Goal: Information Seeking & Learning: Check status

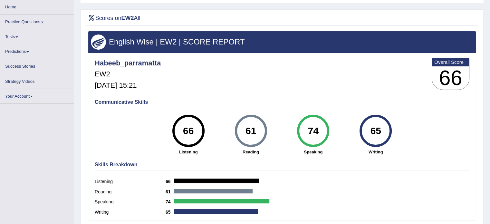
scroll to position [32, 0]
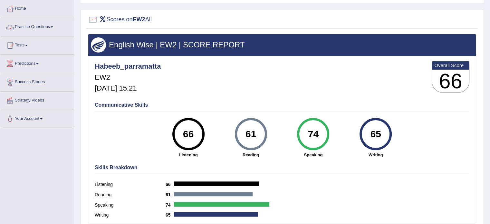
click at [28, 26] on link "Practice Questions" at bounding box center [37, 26] width 74 height 16
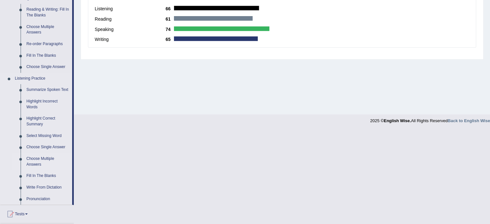
scroll to position [281, 0]
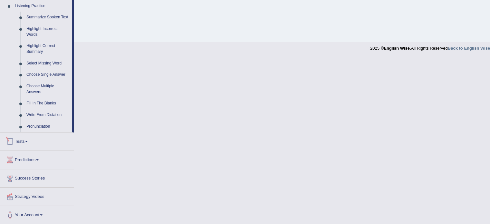
click at [27, 142] on span at bounding box center [26, 141] width 3 height 1
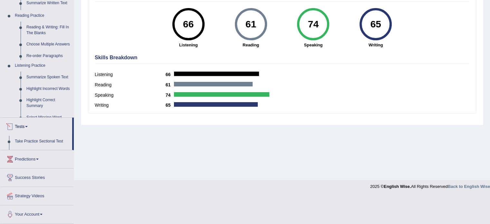
scroll to position [114, 0]
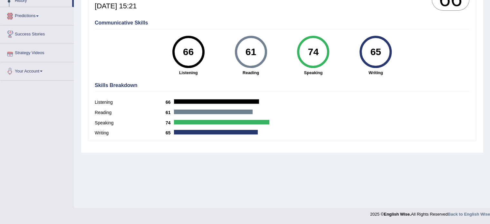
click at [33, 16] on link "Predictions" at bounding box center [37, 15] width 74 height 16
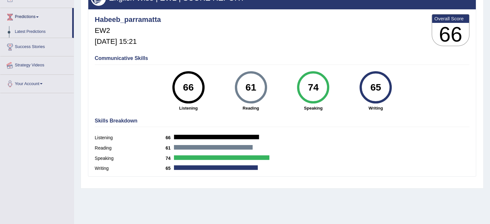
scroll to position [18, 0]
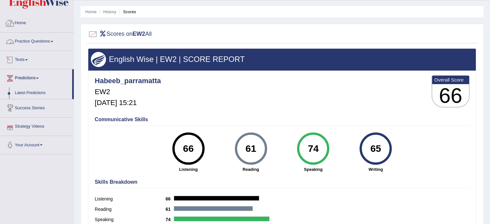
click at [28, 58] on link "Tests" at bounding box center [37, 59] width 74 height 16
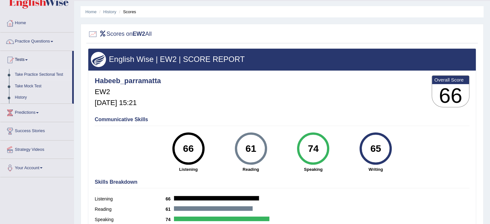
click at [42, 74] on link "Take Practice Sectional Test" at bounding box center [42, 75] width 60 height 12
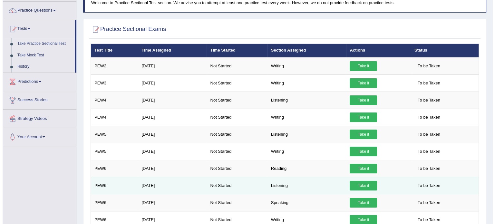
scroll to position [64, 0]
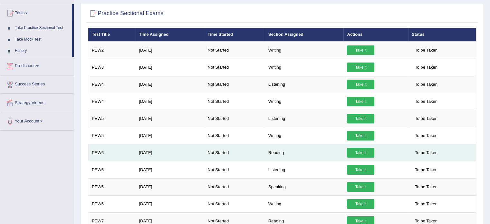
click at [364, 152] on link "Take it" at bounding box center [360, 153] width 27 height 10
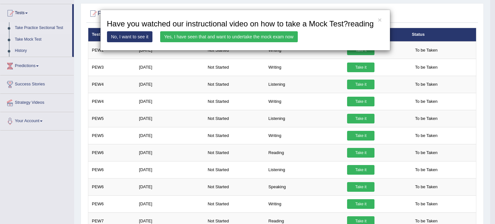
click at [253, 40] on link "Yes, I have seen that and want to undertake the mock exam now" at bounding box center [229, 36] width 138 height 11
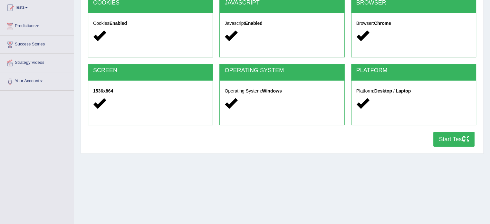
scroll to position [97, 0]
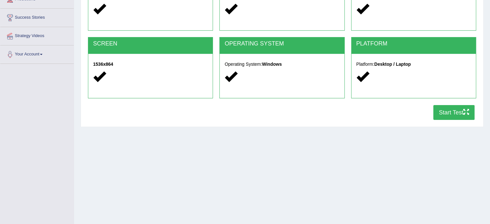
click at [450, 112] on button "Start Test" at bounding box center [454, 112] width 41 height 15
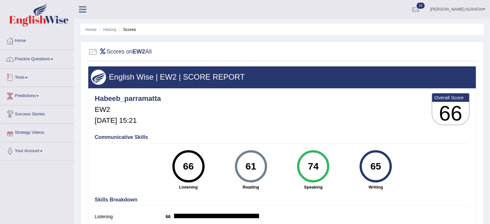
click at [20, 77] on link "Tests" at bounding box center [37, 77] width 74 height 16
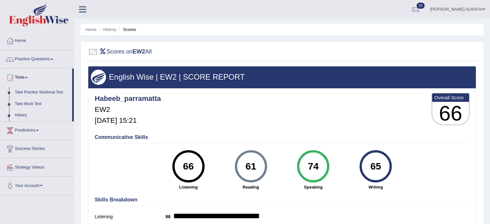
click at [22, 74] on link "Tests" at bounding box center [36, 77] width 72 height 16
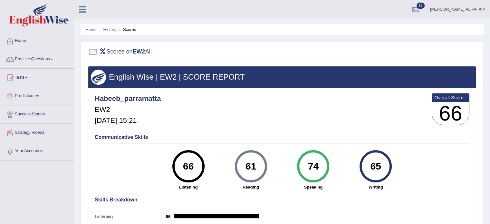
click at [27, 95] on link "Predictions" at bounding box center [37, 95] width 74 height 16
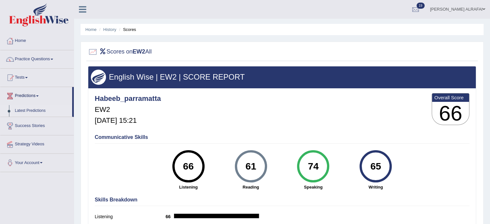
click at [27, 111] on link "Latest Predictions" at bounding box center [42, 111] width 60 height 12
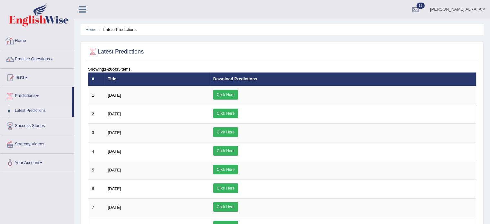
click at [22, 39] on link "Home" at bounding box center [37, 40] width 74 height 16
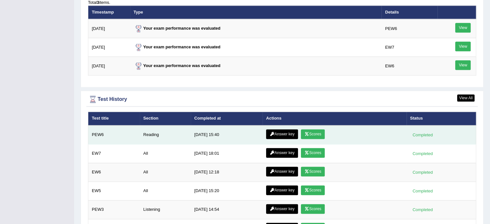
scroll to position [853, 0]
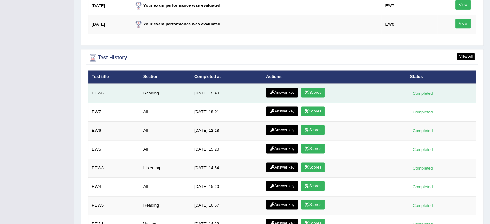
click at [313, 90] on link "Scores" at bounding box center [313, 93] width 24 height 10
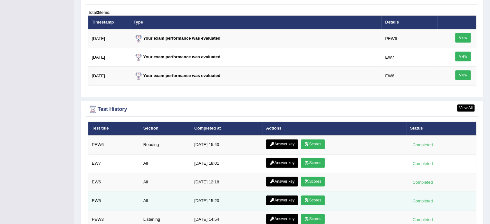
scroll to position [889, 0]
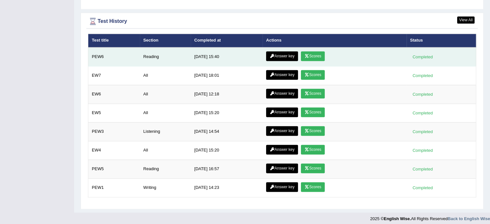
click at [277, 54] on link "Answer key" at bounding box center [282, 56] width 32 height 10
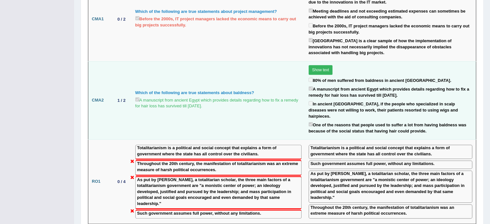
scroll to position [700, 0]
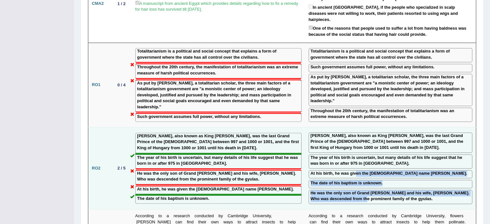
drag, startPoint x: 368, startPoint y: 165, endPoint x: 356, endPoint y: 137, distance: 30.6
click at [356, 137] on td "Stephen I, also known as King Saint Stephen, was the last Grand Prince of the H…" at bounding box center [390, 168] width 171 height 82
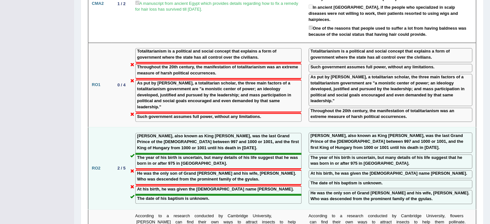
click at [340, 171] on label "At his birth, he was given the pagan name Vajk." at bounding box center [389, 174] width 157 height 6
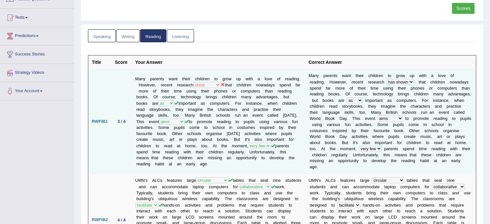
scroll to position [64, 0]
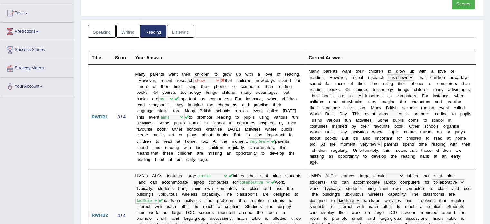
click at [181, 33] on link "Listening" at bounding box center [180, 31] width 27 height 13
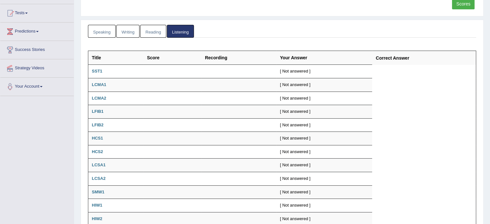
click at [151, 26] on link "Reading" at bounding box center [153, 31] width 26 height 13
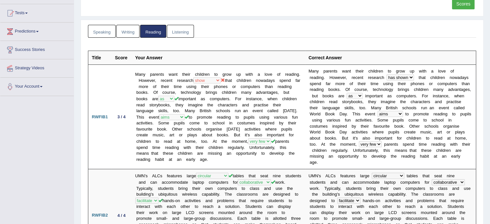
click at [129, 30] on link "Writing" at bounding box center [127, 31] width 23 height 13
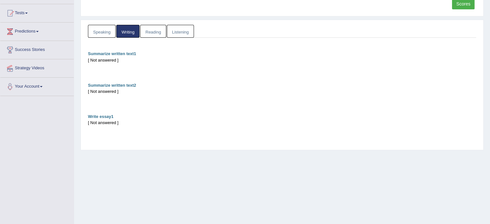
click at [98, 31] on link "Speaking" at bounding box center [102, 31] width 28 height 13
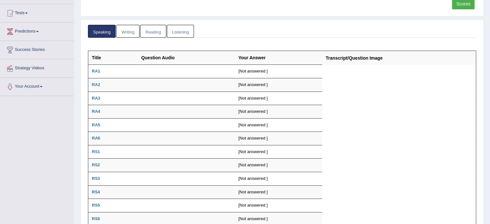
click at [152, 29] on link "Reading" at bounding box center [153, 31] width 26 height 13
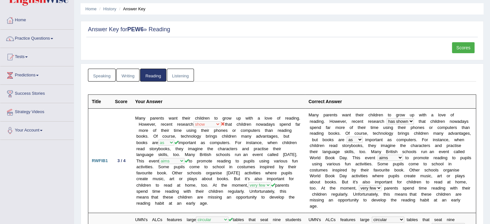
scroll to position [0, 0]
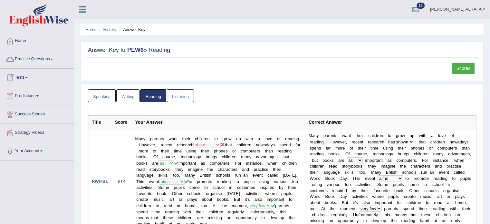
click at [22, 38] on link "Home" at bounding box center [37, 40] width 74 height 16
